Goal: Download file/media

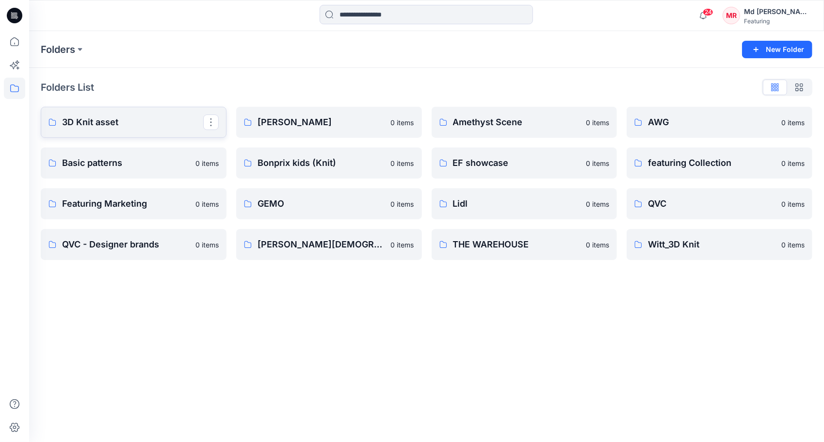
click at [99, 122] on p "3D Knit asset" at bounding box center [132, 122] width 141 height 14
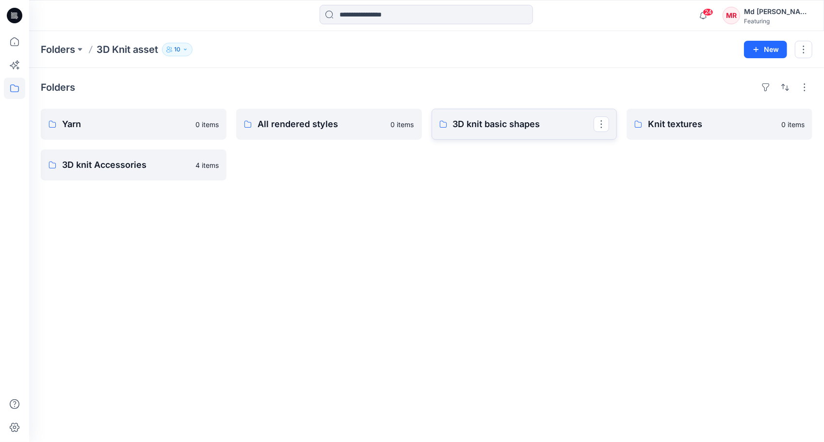
click at [479, 128] on p "3D knit basic shapes" at bounding box center [523, 124] width 141 height 14
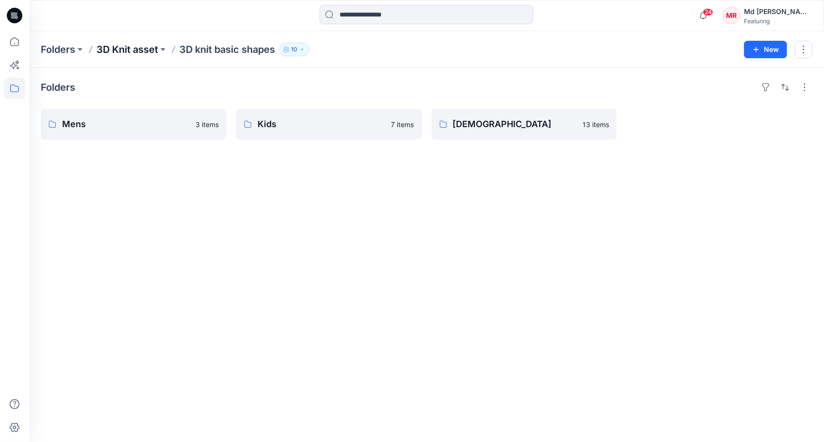
click at [120, 49] on p "3D Knit asset" at bounding box center [128, 50] width 62 height 14
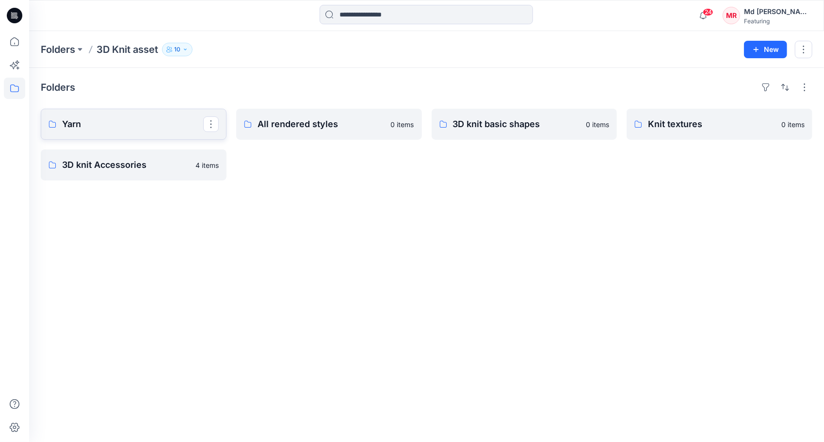
click at [69, 123] on p "Yarn" at bounding box center [132, 124] width 141 height 14
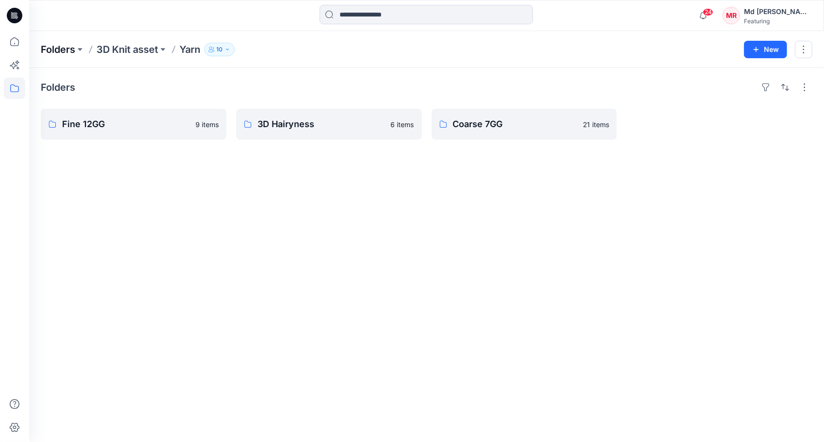
click at [51, 48] on p "Folders" at bounding box center [58, 50] width 34 height 14
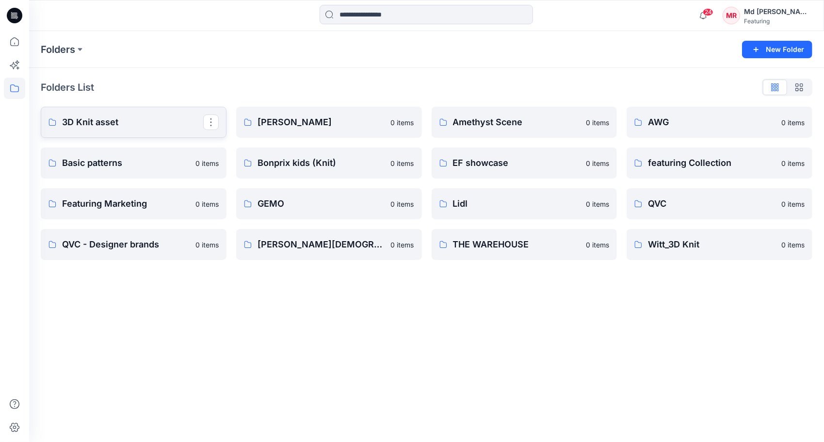
click at [114, 124] on p "3D Knit asset" at bounding box center [132, 122] width 141 height 14
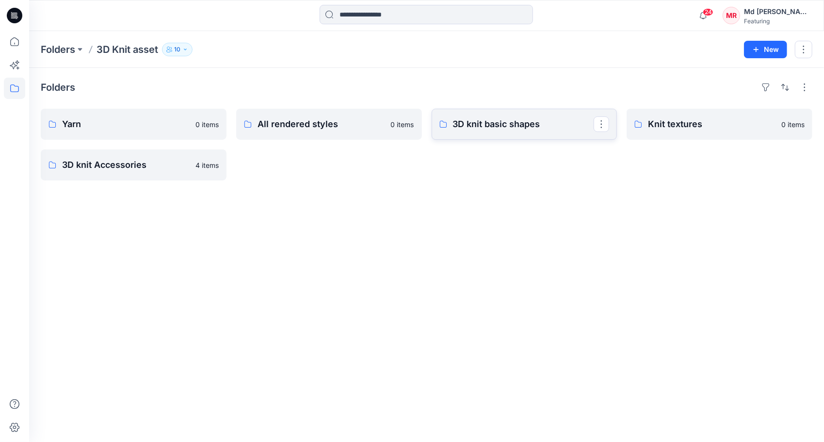
click at [502, 129] on p "3D knit basic shapes" at bounding box center [523, 124] width 141 height 14
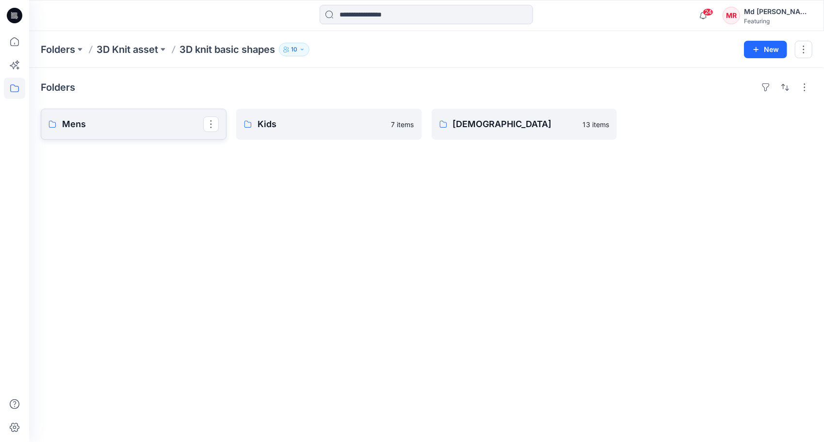
click at [73, 128] on p "Mens" at bounding box center [132, 124] width 141 height 14
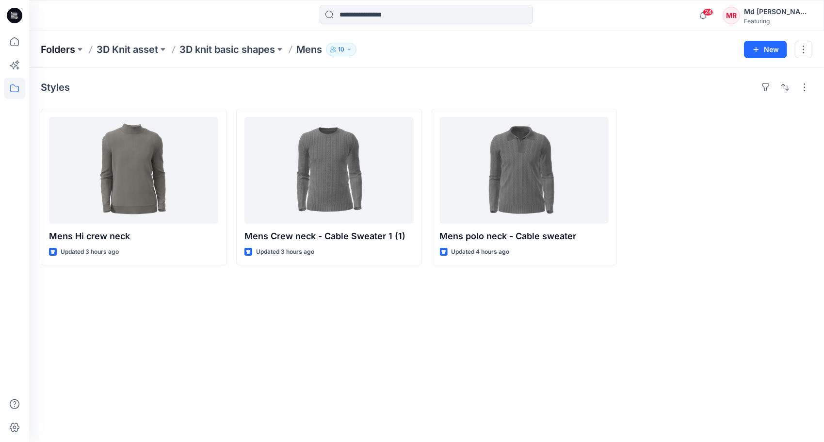
click at [58, 47] on p "Folders" at bounding box center [58, 50] width 34 height 14
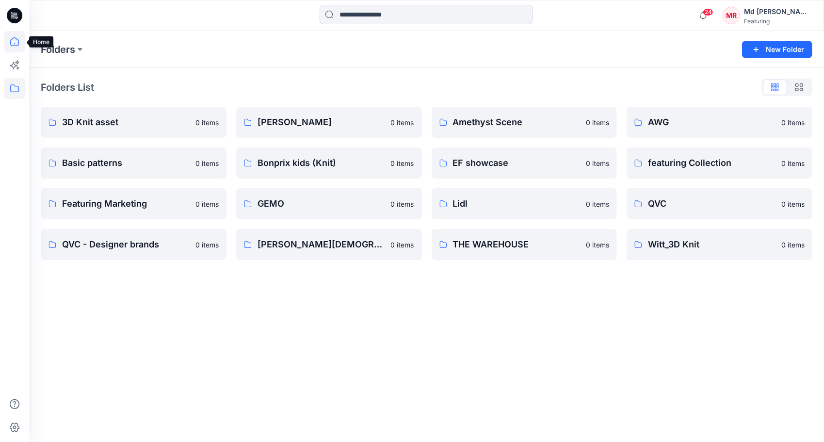
click at [9, 45] on icon at bounding box center [14, 41] width 21 height 21
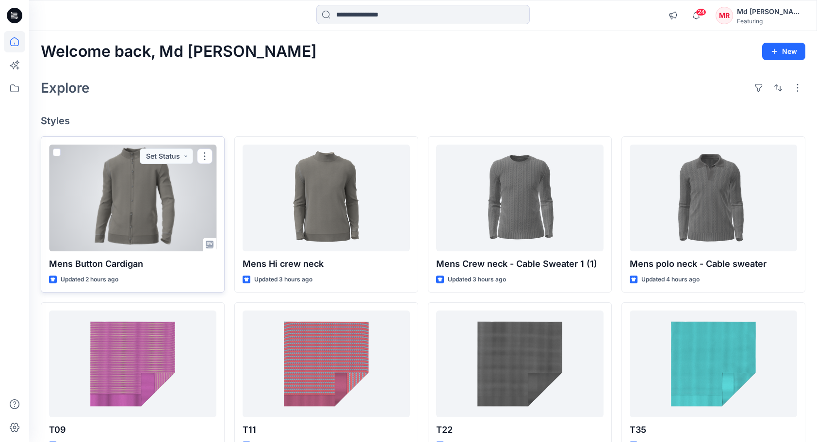
click at [130, 196] on div at bounding box center [132, 198] width 167 height 107
click at [206, 153] on button "button" at bounding box center [205, 156] width 16 height 16
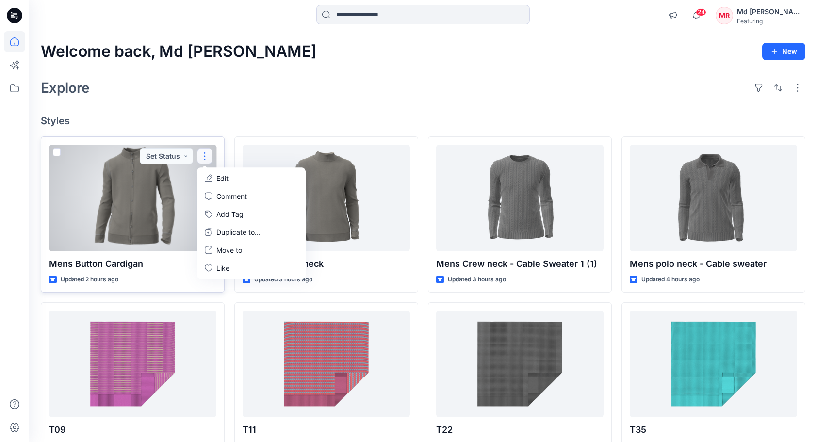
click at [133, 214] on div at bounding box center [132, 198] width 167 height 107
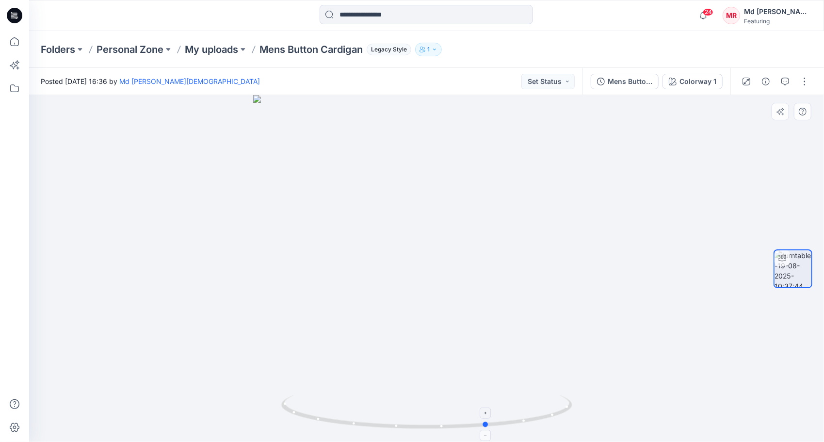
drag, startPoint x: 431, startPoint y: 427, endPoint x: 492, endPoint y: 402, distance: 66.8
click at [492, 402] on icon at bounding box center [428, 413] width 294 height 36
drag, startPoint x: 505, startPoint y: 373, endPoint x: 364, endPoint y: 163, distance: 252.6
click at [364, 163] on img at bounding box center [381, 43] width 885 height 799
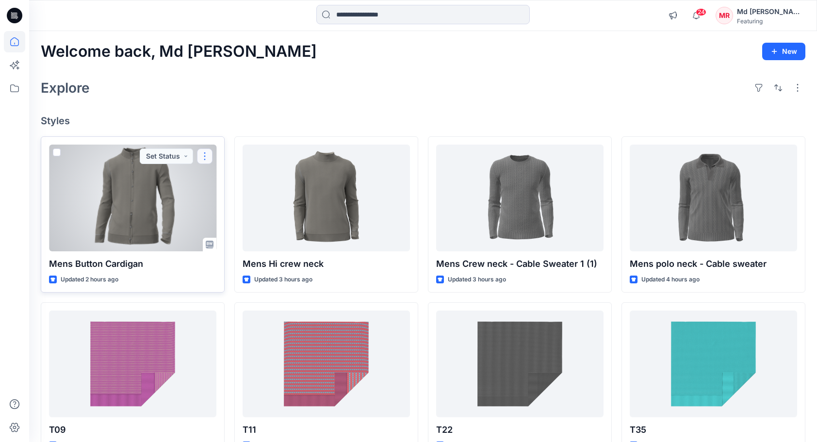
click at [207, 153] on button "button" at bounding box center [205, 156] width 16 height 16
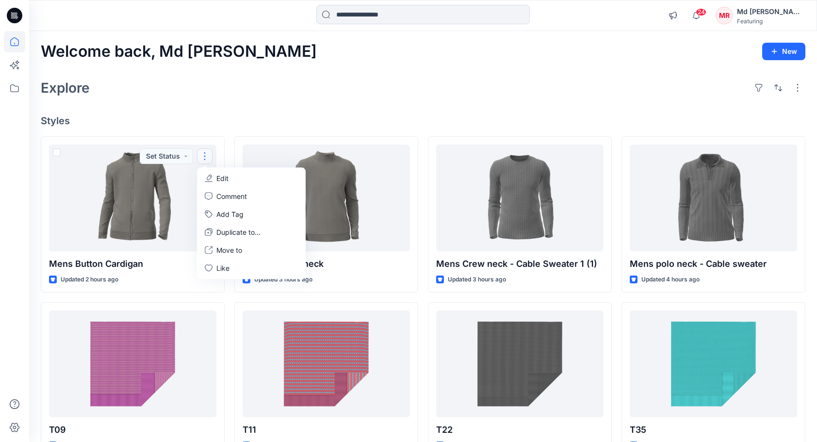
click at [272, 111] on div "Welcome back, Md Rabiul New Explore Styles Mens Button Cardigan Updated 2 hours…" at bounding box center [423, 351] width 788 height 640
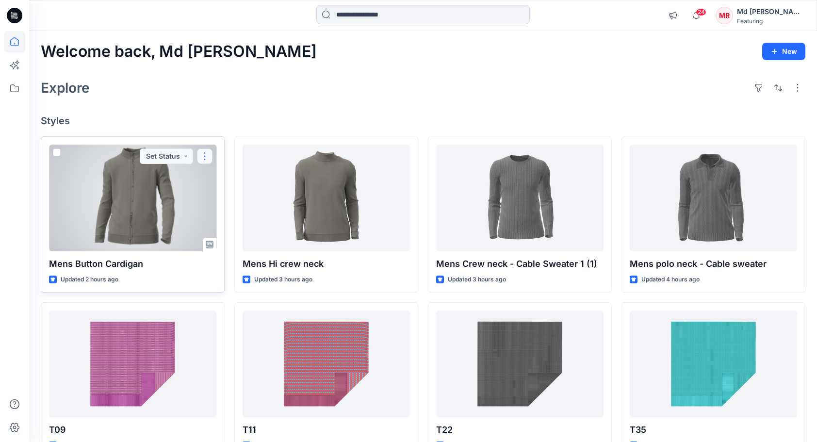
click at [206, 150] on button "button" at bounding box center [205, 156] width 16 height 16
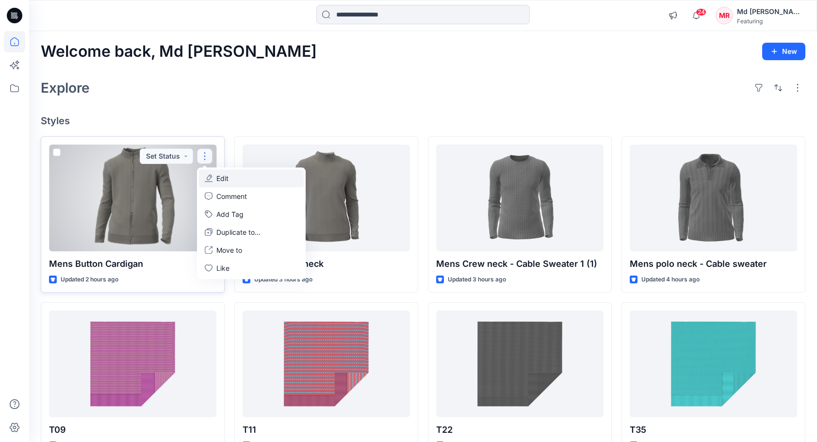
click at [222, 180] on p "Edit" at bounding box center [222, 178] width 12 height 10
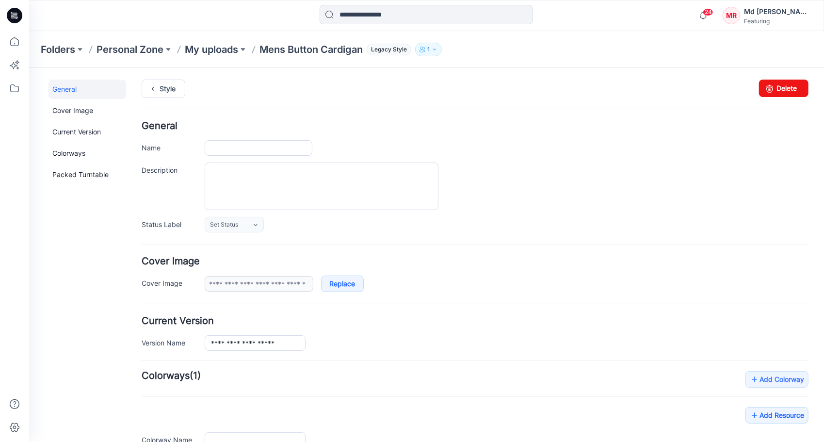
type input "**********"
click at [783, 90] on link "Delete" at bounding box center [783, 87] width 49 height 17
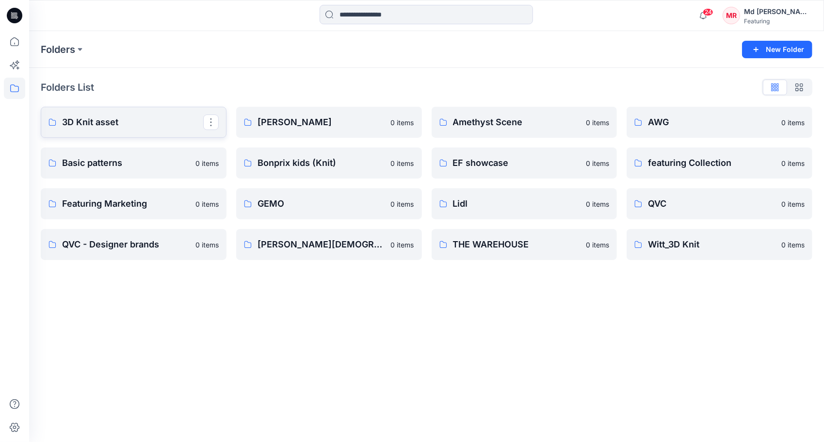
click at [84, 122] on p "3D Knit asset" at bounding box center [132, 122] width 141 height 14
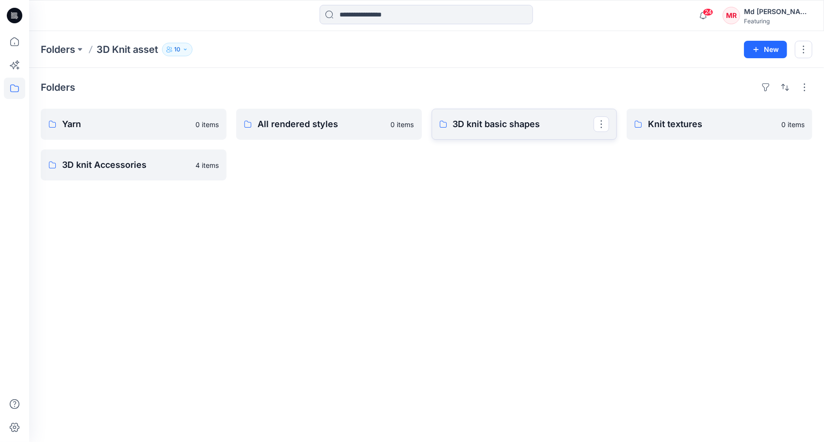
click at [493, 126] on p "3D knit basic shapes" at bounding box center [523, 124] width 141 height 14
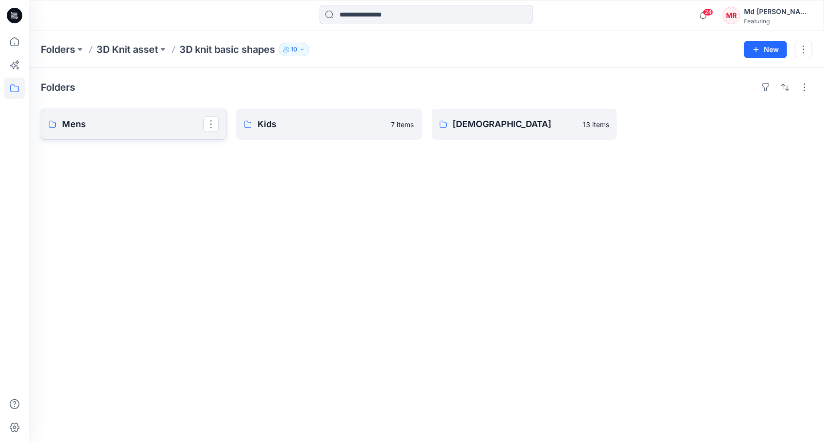
click at [99, 121] on p "Mens" at bounding box center [132, 124] width 141 height 14
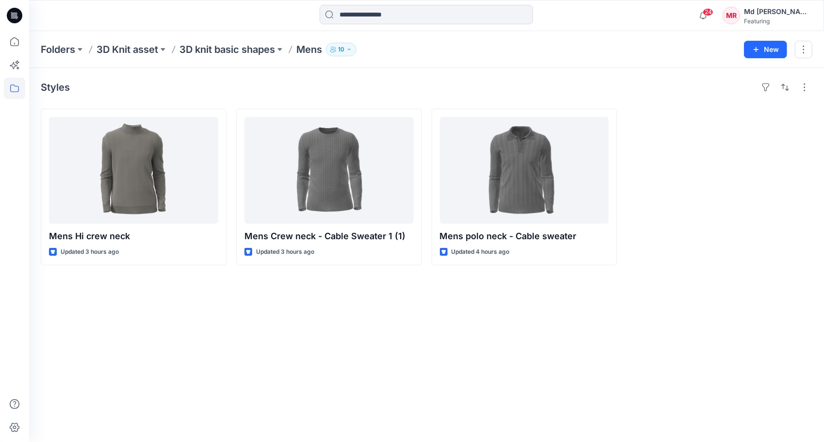
click at [454, 356] on div "Styles Mens Hi crew neck Updated 3 hours ago Mens Crew neck - Cable Sweater 1 (…" at bounding box center [426, 255] width 795 height 374
click at [319, 327] on div "Styles Mens Hi crew neck Updated 3 hours ago Mens Crew neck - Cable Sweater 1 (…" at bounding box center [426, 255] width 795 height 374
click at [263, 316] on div "Styles Mens Hi crew neck Updated 3 hours ago Mens Crew neck - Cable Sweater 1 (…" at bounding box center [426, 255] width 795 height 374
click at [49, 48] on p "Folders" at bounding box center [58, 50] width 34 height 14
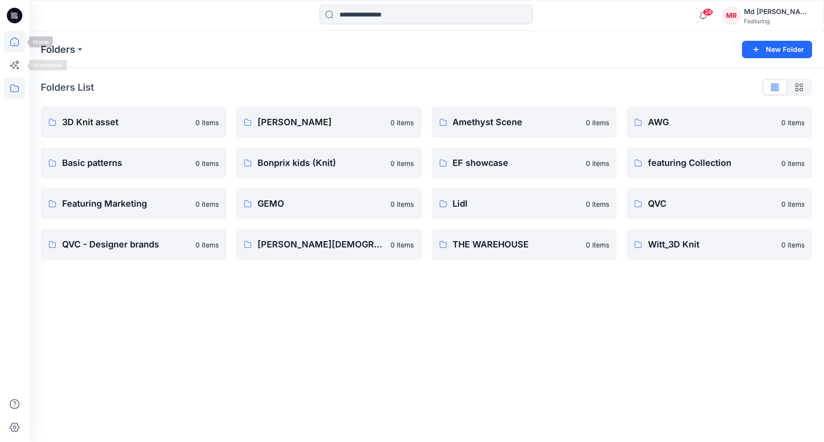
click at [16, 49] on icon at bounding box center [14, 41] width 21 height 21
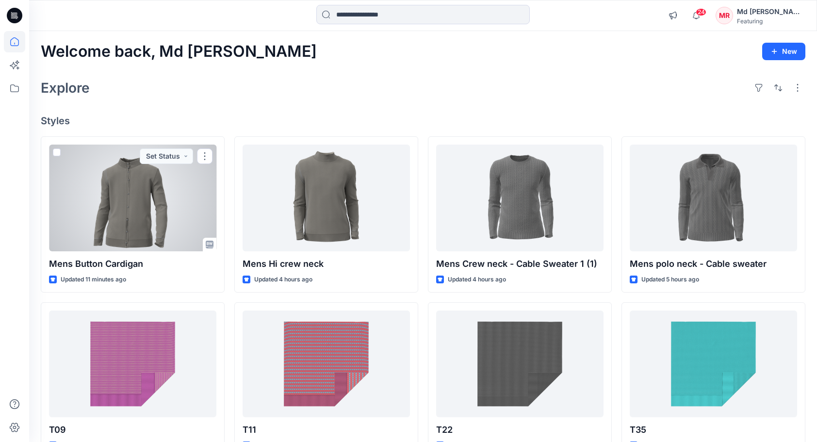
click at [122, 203] on div at bounding box center [132, 198] width 167 height 107
click at [152, 196] on div at bounding box center [132, 198] width 167 height 107
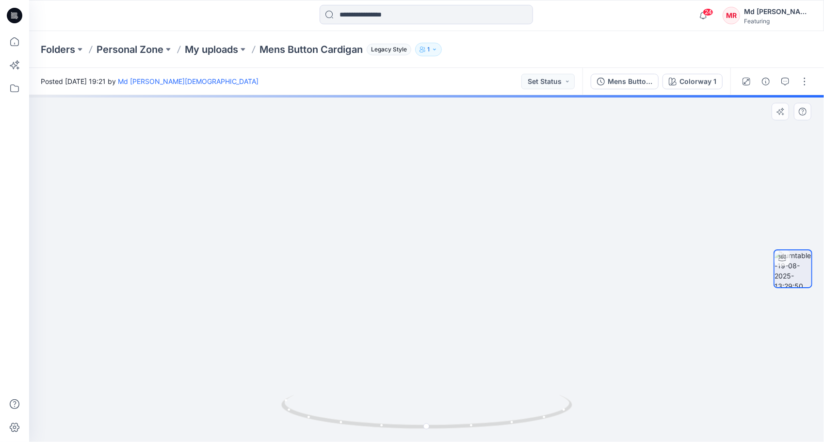
drag, startPoint x: 445, startPoint y: 222, endPoint x: 451, endPoint y: 308, distance: 86.1
click at [451, 308] on img at bounding box center [426, 250] width 591 height 383
drag, startPoint x: 425, startPoint y: 335, endPoint x: 423, endPoint y: 307, distance: 28.7
click at [423, 307] on div at bounding box center [426, 268] width 795 height 347
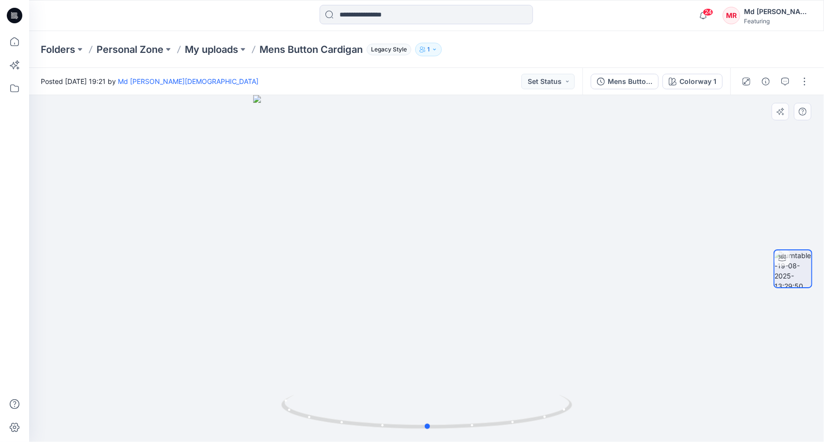
drag, startPoint x: 428, startPoint y: 422, endPoint x: 141, endPoint y: 345, distance: 297.6
click at [141, 345] on div at bounding box center [426, 268] width 795 height 347
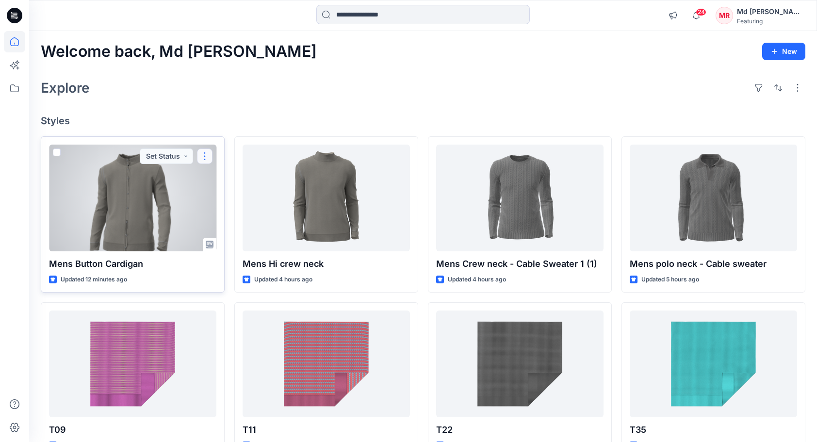
click at [210, 153] on button "button" at bounding box center [205, 156] width 16 height 16
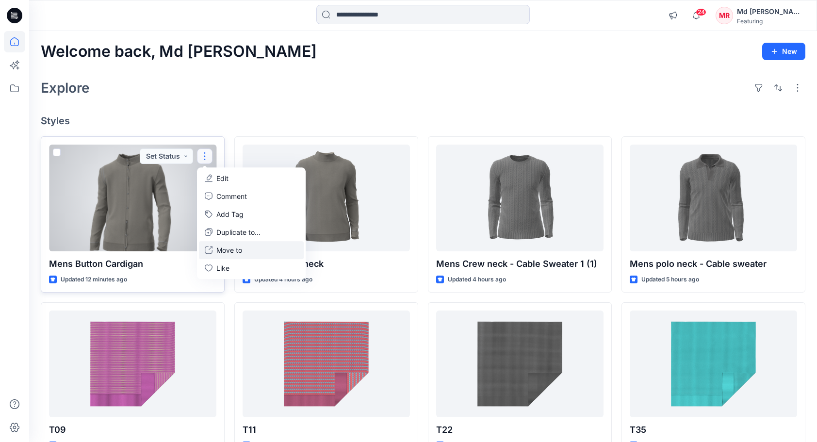
click at [246, 254] on button "Move to" at bounding box center [251, 250] width 105 height 18
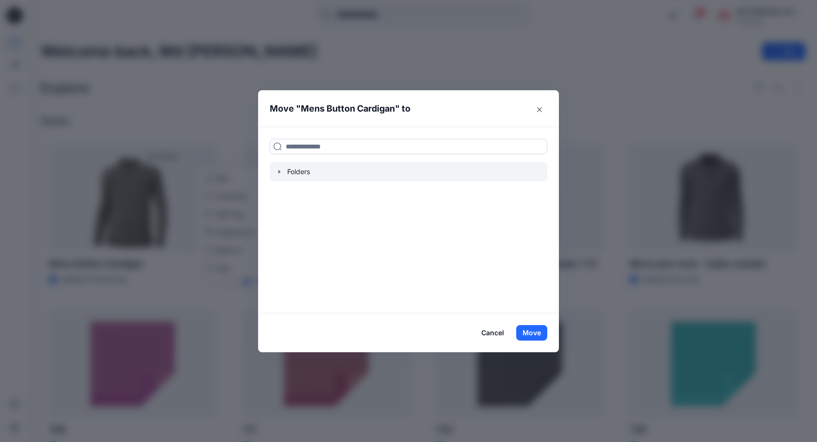
click at [282, 169] on icon "button" at bounding box center [280, 172] width 8 height 8
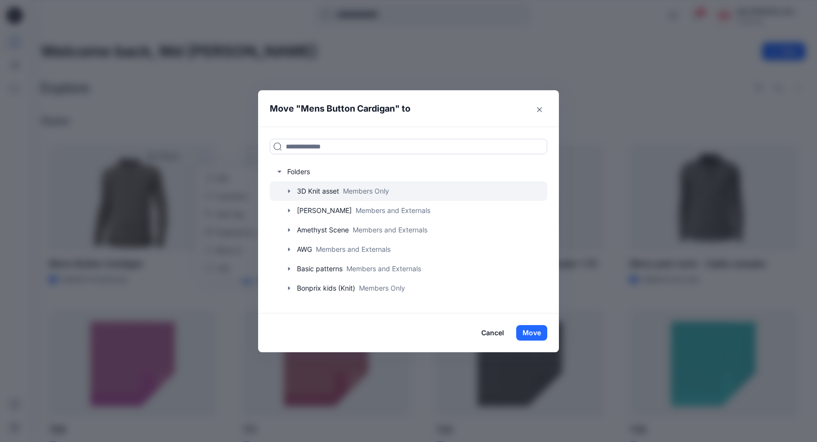
click at [294, 186] on div at bounding box center [408, 190] width 277 height 19
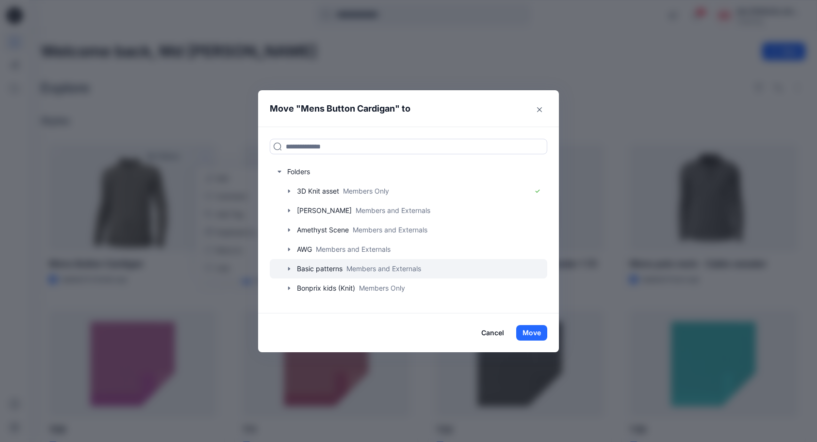
click at [291, 266] on icon "button" at bounding box center [289, 269] width 8 height 8
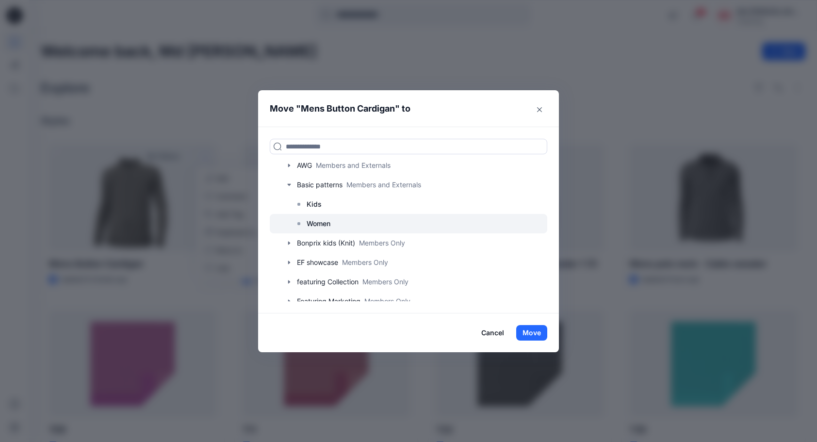
scroll to position [49, 0]
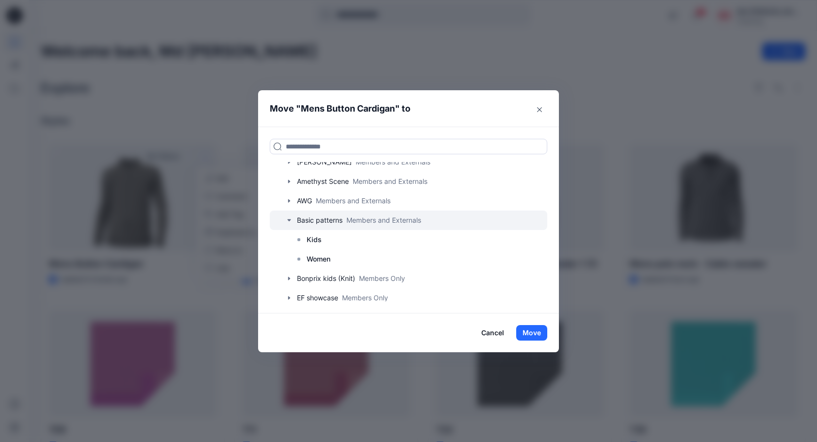
click at [293, 217] on icon "button" at bounding box center [289, 220] width 8 height 8
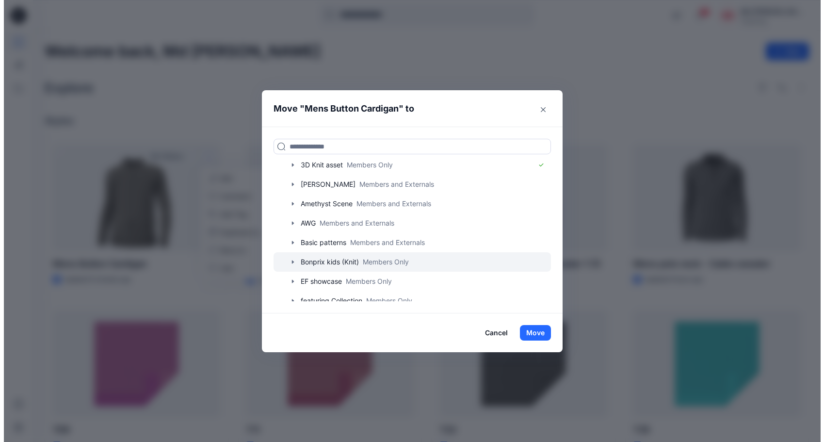
scroll to position [0, 0]
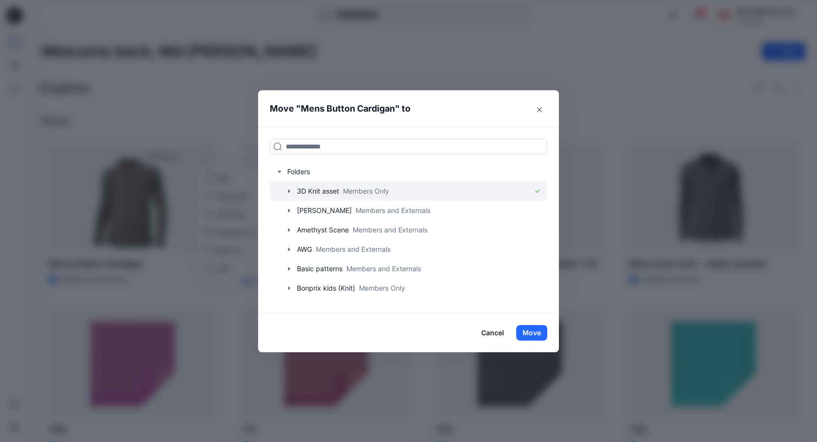
click at [290, 192] on icon "button" at bounding box center [289, 191] width 8 height 8
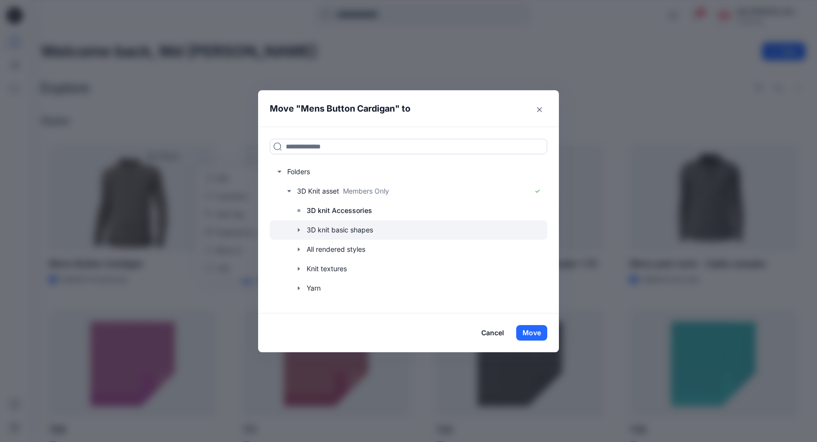
click at [338, 232] on div at bounding box center [408, 229] width 277 height 19
click at [303, 226] on icon "button" at bounding box center [299, 230] width 8 height 8
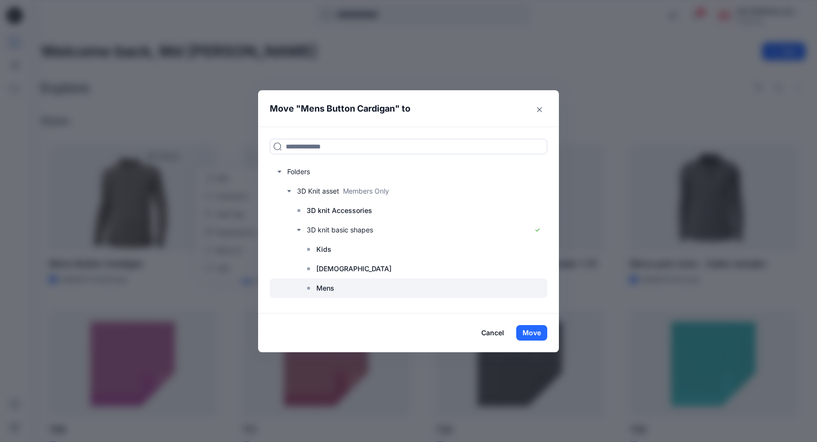
click at [340, 289] on div at bounding box center [408, 287] width 277 height 19
click at [536, 333] on button "Move" at bounding box center [531, 333] width 31 height 16
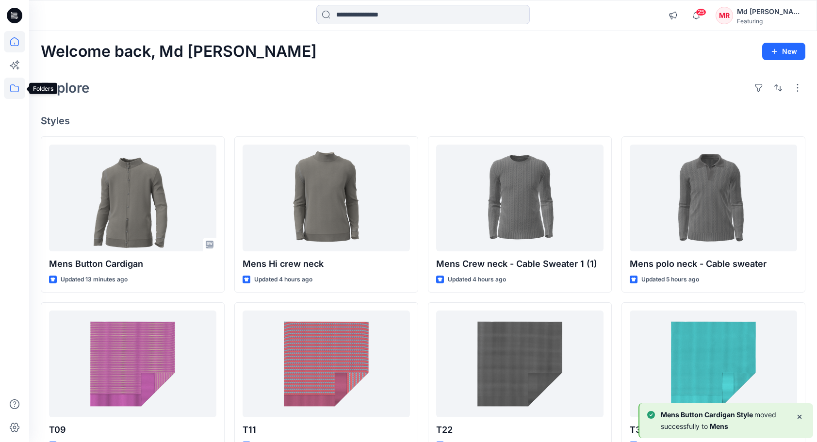
click at [13, 90] on icon at bounding box center [14, 88] width 21 height 21
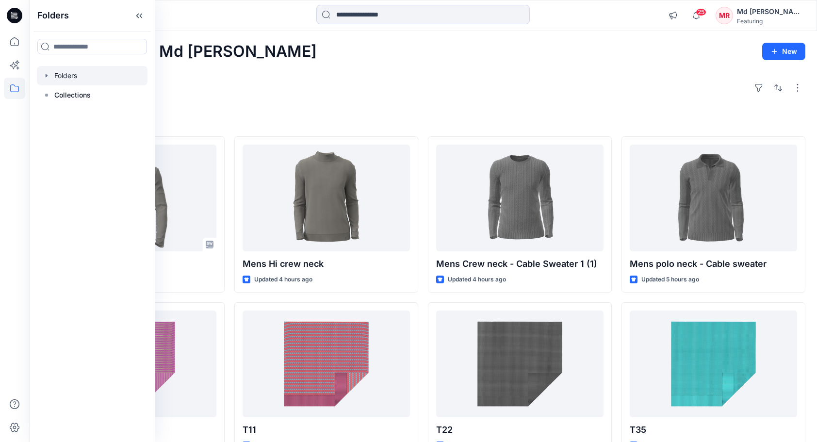
click at [69, 77] on div at bounding box center [92, 75] width 111 height 19
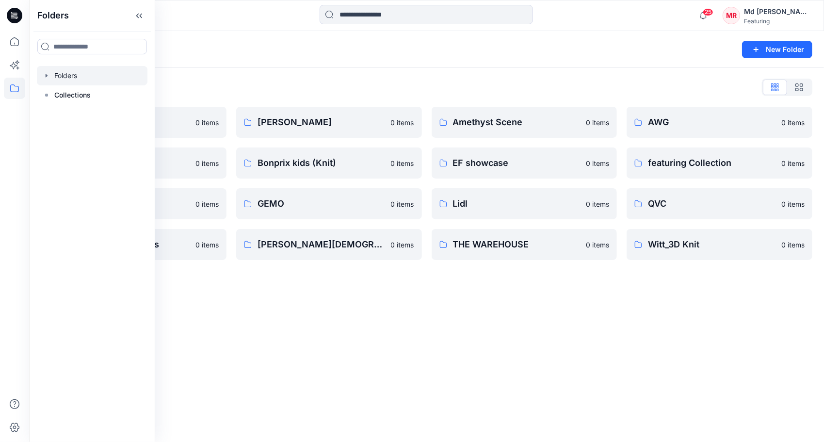
click at [264, 84] on div "Folders List" at bounding box center [427, 88] width 772 height 16
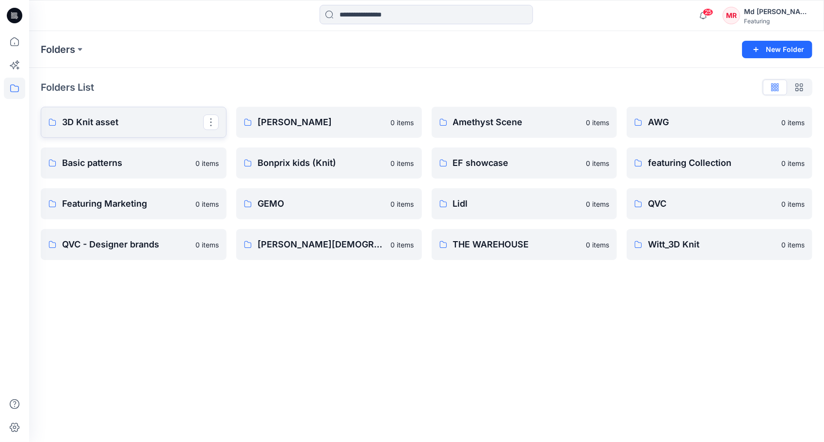
click at [93, 112] on link "3D Knit asset" at bounding box center [134, 122] width 186 height 31
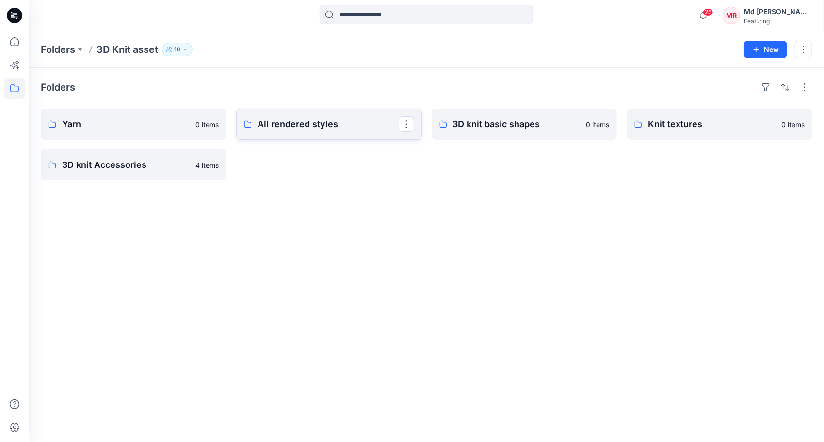
click at [297, 128] on p "All rendered styles" at bounding box center [328, 124] width 141 height 14
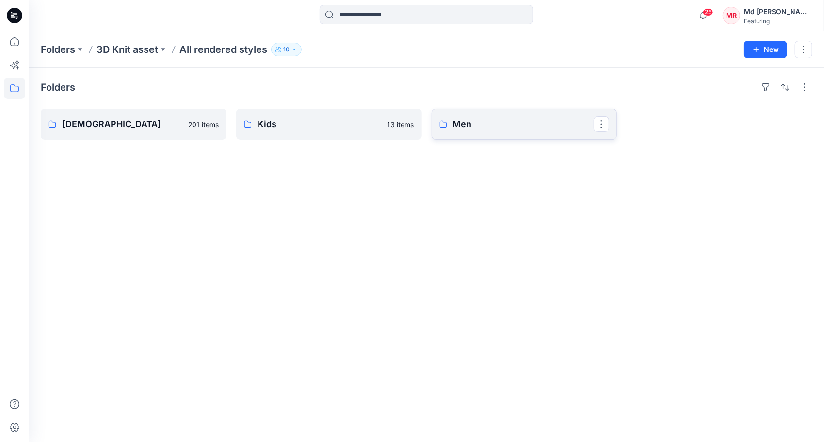
click at [458, 130] on p "Men" at bounding box center [523, 124] width 141 height 14
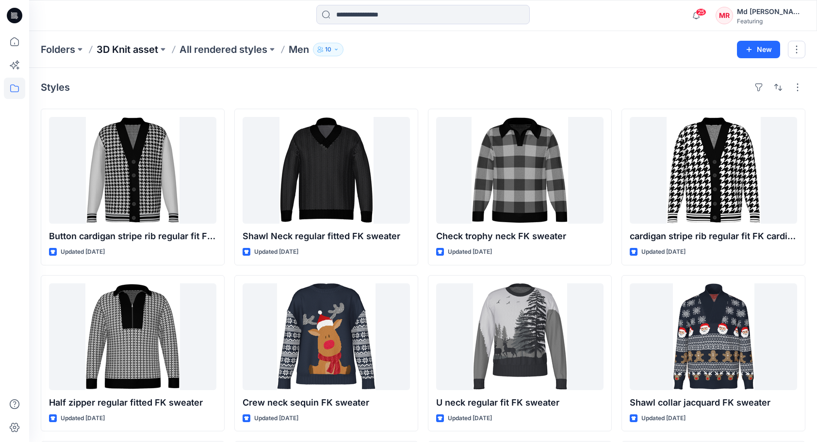
click at [139, 50] on p "3D Knit asset" at bounding box center [128, 50] width 62 height 14
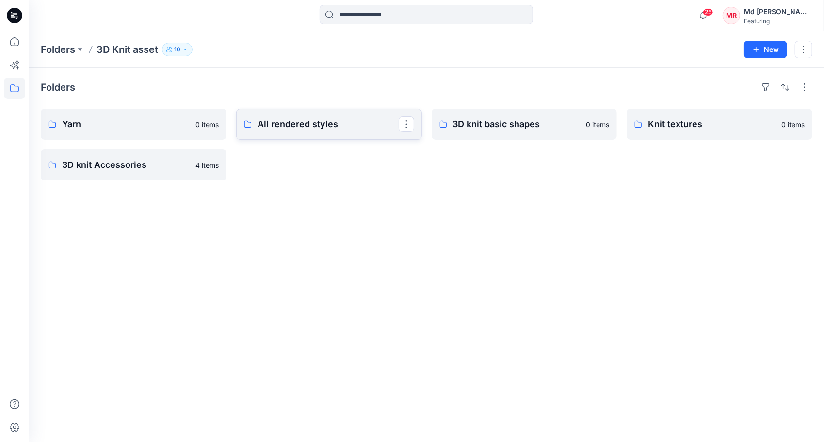
click at [297, 130] on p "All rendered styles" at bounding box center [328, 124] width 141 height 14
click at [501, 130] on p "3D knit basic shapes" at bounding box center [523, 124] width 141 height 14
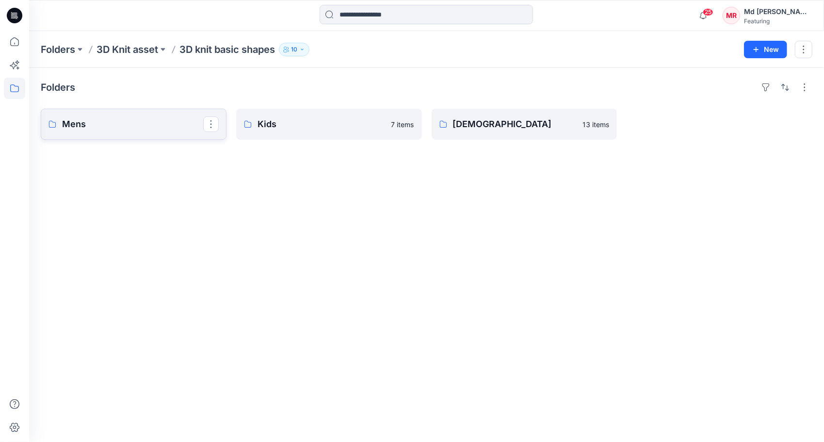
click at [109, 125] on p "Mens" at bounding box center [132, 124] width 141 height 14
click at [535, 231] on div "Folders Mens 4 items Kids 7 items Ladies 13 items" at bounding box center [426, 255] width 795 height 374
click at [462, 210] on div "Folders Mens 4 items Kids 7 items Ladies 13 items" at bounding box center [426, 255] width 795 height 374
drag, startPoint x: 462, startPoint y: 210, endPoint x: 418, endPoint y: 252, distance: 61.4
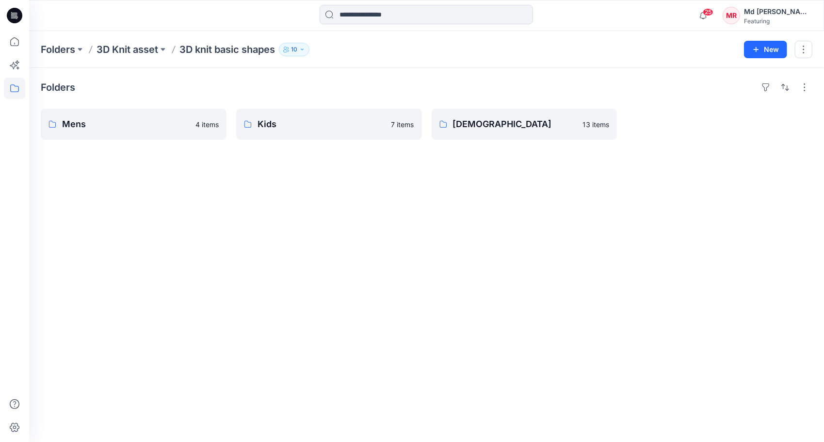
click at [418, 252] on div "Folders Mens 4 items Kids 7 items Ladies 13 items" at bounding box center [426, 255] width 795 height 374
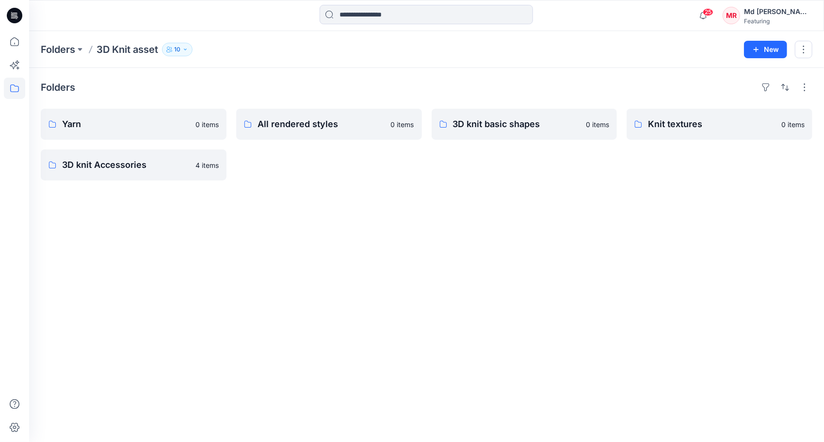
click at [439, 266] on div "Folders Yarn 0 items 3D knit Accessories 4 items All rendered styles 0 items 3D…" at bounding box center [426, 255] width 795 height 374
click at [513, 167] on div "3D knit basic shapes 0 items" at bounding box center [525, 145] width 186 height 72
click at [493, 127] on p "3D knit basic shapes" at bounding box center [523, 124] width 141 height 14
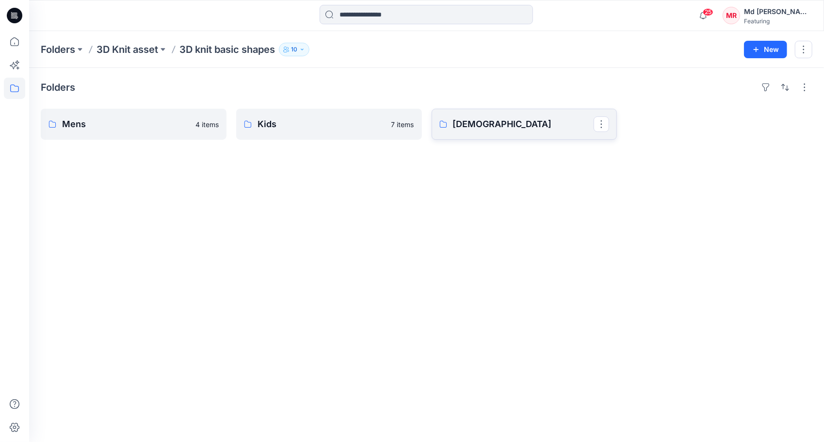
click at [476, 132] on link "[DEMOGRAPHIC_DATA]" at bounding box center [525, 124] width 186 height 31
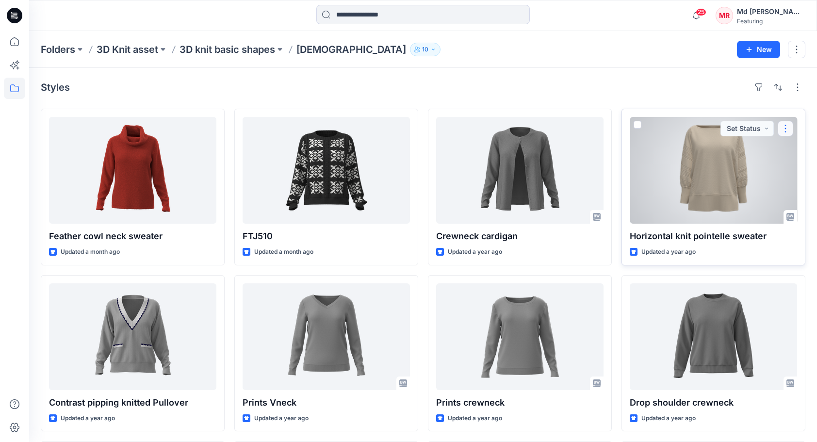
click at [790, 124] on button "button" at bounding box center [786, 129] width 16 height 16
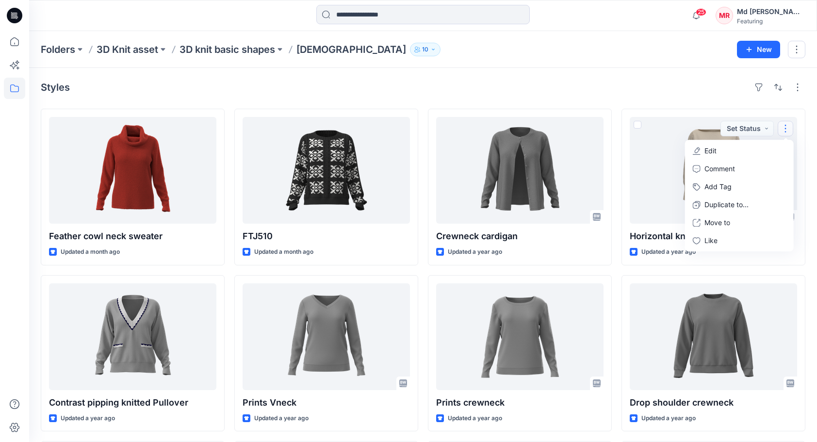
click at [698, 82] on div "Styles" at bounding box center [423, 88] width 765 height 16
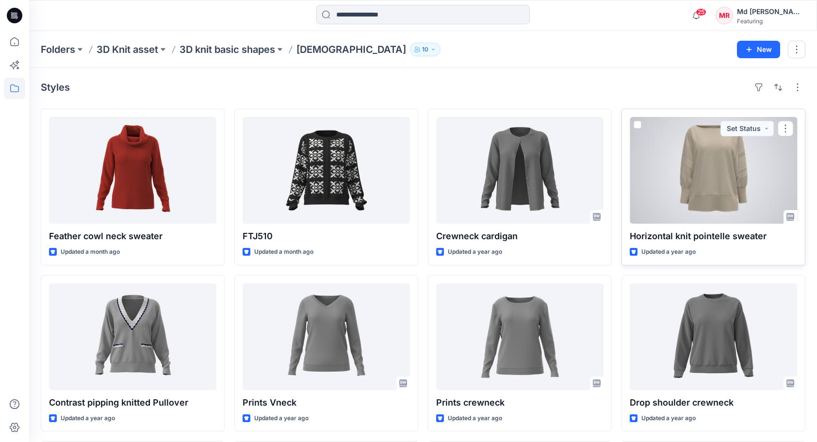
click at [747, 173] on div at bounding box center [713, 170] width 167 height 107
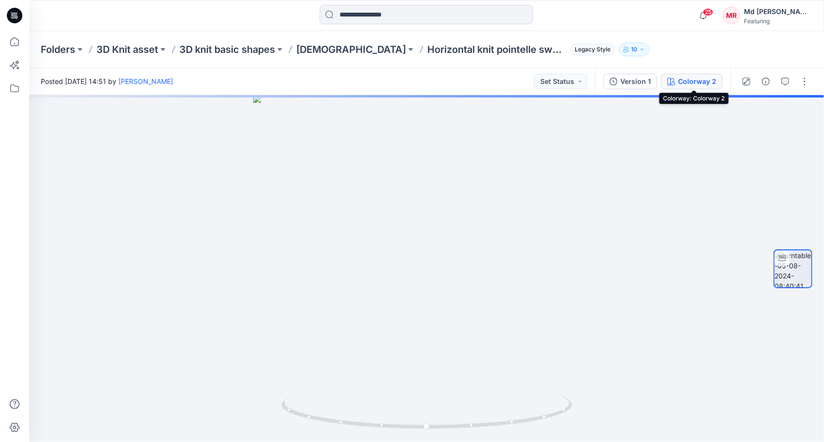
click at [699, 82] on div "Colorway 2" at bounding box center [697, 81] width 38 height 11
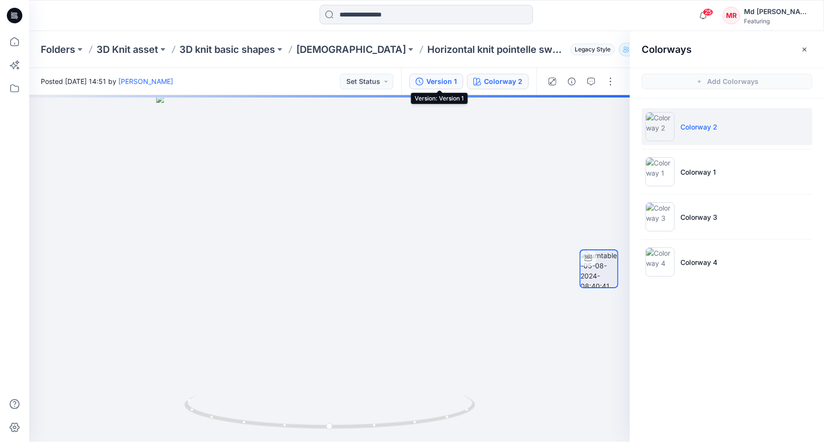
click at [447, 87] on button "Version 1" at bounding box center [436, 82] width 54 height 16
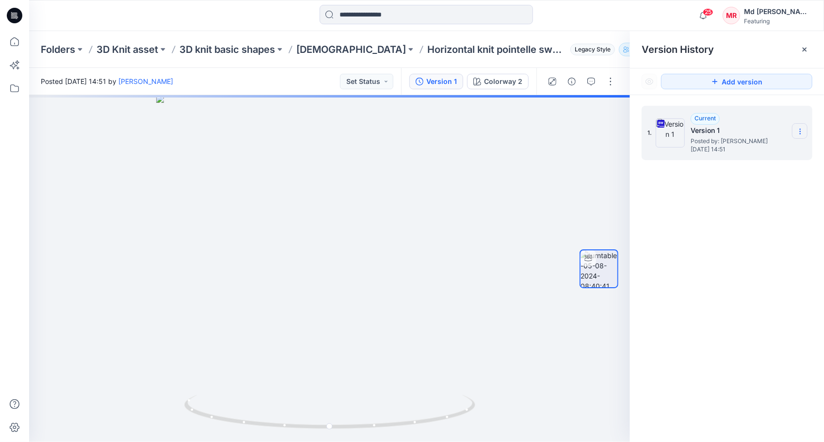
click at [801, 133] on icon at bounding box center [801, 132] width 8 height 8
click at [769, 156] on span "Download Source BW File" at bounding box center [751, 151] width 81 height 12
